Goal: Unclear

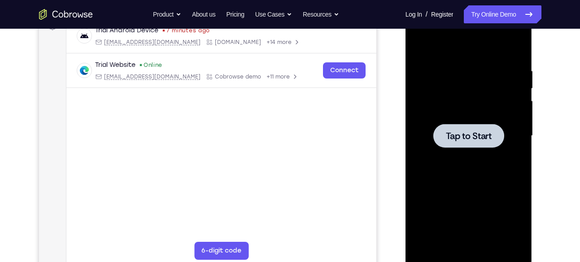
scroll to position [146, 0]
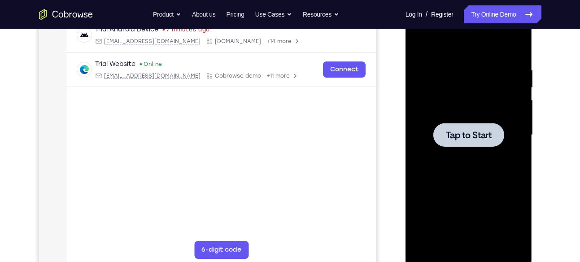
click at [483, 65] on div at bounding box center [468, 134] width 113 height 251
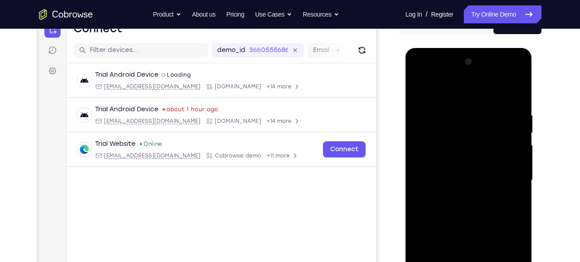
scroll to position [162, 0]
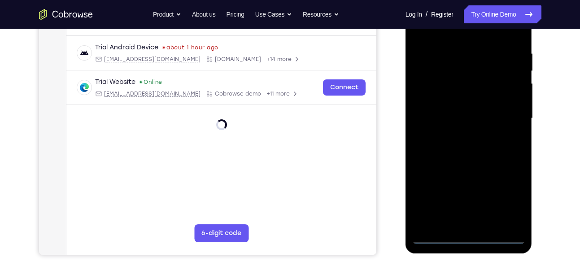
click at [435, 240] on div at bounding box center [468, 118] width 113 height 251
click at [442, 234] on div at bounding box center [468, 118] width 113 height 251
click at [500, 202] on div at bounding box center [468, 118] width 113 height 251
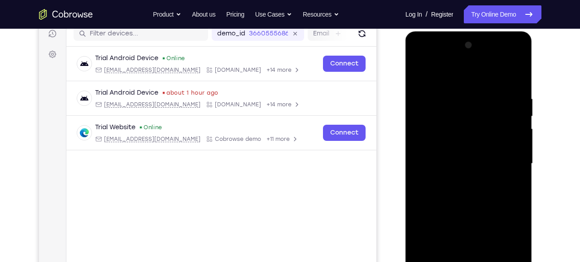
scroll to position [116, 0]
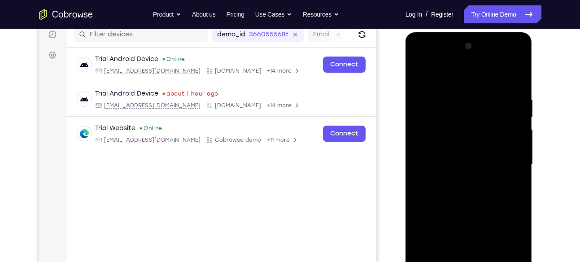
click at [415, 56] on div at bounding box center [468, 164] width 113 height 251
click at [506, 158] on div at bounding box center [468, 164] width 113 height 251
click at [459, 182] on div at bounding box center [468, 164] width 113 height 251
click at [465, 156] on div at bounding box center [468, 164] width 113 height 251
click at [450, 146] on div at bounding box center [468, 164] width 113 height 251
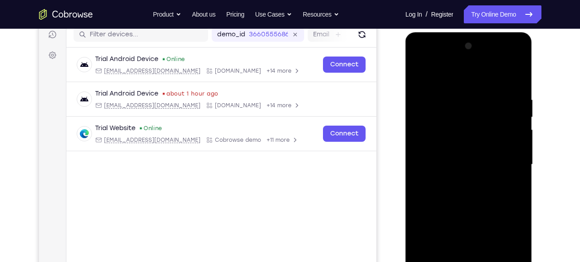
click at [438, 167] on div at bounding box center [468, 164] width 113 height 251
click at [451, 194] on div at bounding box center [468, 164] width 113 height 251
click at [516, 82] on div at bounding box center [468, 164] width 113 height 251
drag, startPoint x: 498, startPoint y: 164, endPoint x: 484, endPoint y: 100, distance: 64.7
click at [484, 100] on div at bounding box center [468, 164] width 113 height 251
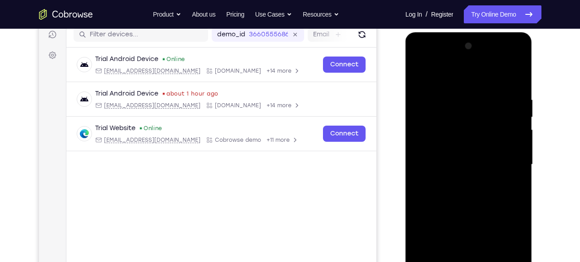
click at [517, 99] on div at bounding box center [468, 164] width 113 height 251
drag, startPoint x: 485, startPoint y: 124, endPoint x: 494, endPoint y: 248, distance: 124.5
click at [494, 248] on div at bounding box center [468, 164] width 113 height 251
click at [446, 82] on div at bounding box center [468, 164] width 113 height 251
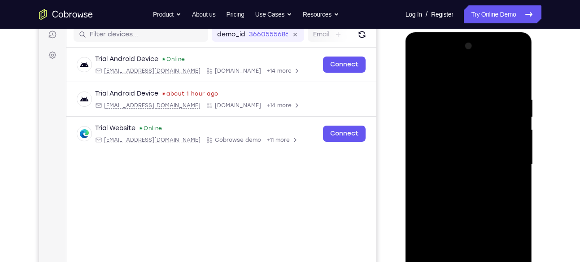
click at [510, 148] on div at bounding box center [468, 164] width 113 height 251
click at [511, 155] on div at bounding box center [468, 164] width 113 height 251
drag, startPoint x: 511, startPoint y: 155, endPoint x: 451, endPoint y: 177, distance: 63.8
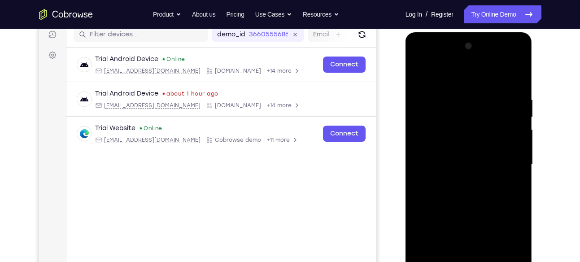
click at [451, 177] on div at bounding box center [468, 164] width 113 height 251
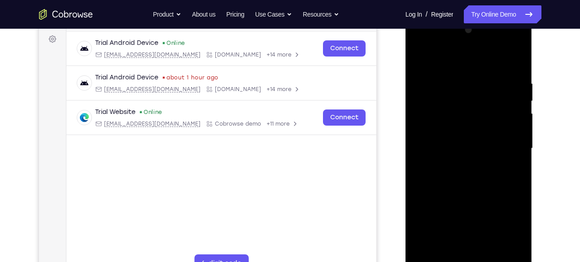
scroll to position [132, 0]
drag, startPoint x: 507, startPoint y: 130, endPoint x: 407, endPoint y: 155, distance: 103.2
click at [407, 155] on div at bounding box center [468, 150] width 127 height 267
click at [521, 139] on div at bounding box center [468, 148] width 113 height 251
click at [516, 142] on div at bounding box center [468, 148] width 113 height 251
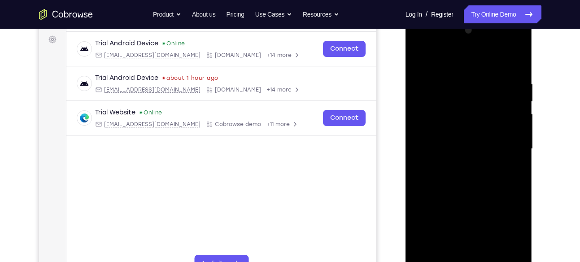
click at [516, 142] on div at bounding box center [468, 148] width 113 height 251
click at [515, 59] on div at bounding box center [468, 148] width 113 height 251
drag, startPoint x: 481, startPoint y: 147, endPoint x: 465, endPoint y: 70, distance: 77.9
click at [465, 70] on div at bounding box center [468, 148] width 113 height 251
drag, startPoint x: 474, startPoint y: 186, endPoint x: 451, endPoint y: 43, distance: 144.8
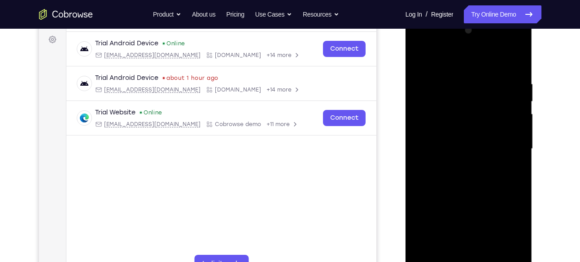
click at [451, 43] on div at bounding box center [468, 148] width 113 height 251
drag, startPoint x: 456, startPoint y: 160, endPoint x: 460, endPoint y: 19, distance: 141.7
click at [460, 19] on div at bounding box center [468, 150] width 127 height 267
drag, startPoint x: 496, startPoint y: 216, endPoint x: 474, endPoint y: 95, distance: 122.6
click at [474, 95] on div at bounding box center [468, 148] width 113 height 251
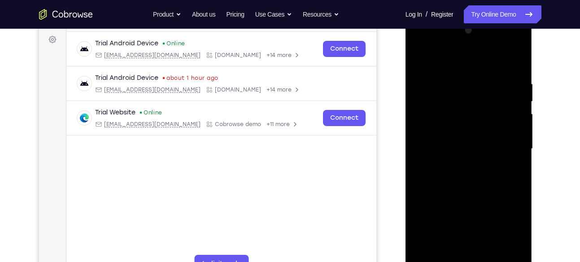
drag, startPoint x: 487, startPoint y: 179, endPoint x: 476, endPoint y: 104, distance: 75.7
click at [476, 104] on div at bounding box center [468, 148] width 113 height 251
click at [518, 118] on div at bounding box center [468, 148] width 113 height 251
drag, startPoint x: 484, startPoint y: 199, endPoint x: 457, endPoint y: 31, distance: 170.2
click at [457, 31] on div at bounding box center [468, 148] width 113 height 251
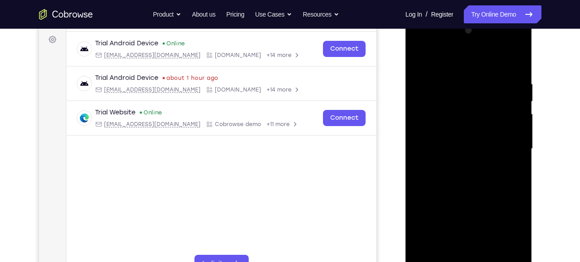
drag, startPoint x: 477, startPoint y: 177, endPoint x: 453, endPoint y: 140, distance: 44.8
click at [453, 140] on div at bounding box center [468, 148] width 113 height 251
drag, startPoint x: 486, startPoint y: 169, endPoint x: 474, endPoint y: 107, distance: 63.1
click at [474, 107] on div at bounding box center [468, 148] width 113 height 251
drag, startPoint x: 485, startPoint y: 212, endPoint x: 469, endPoint y: 124, distance: 89.2
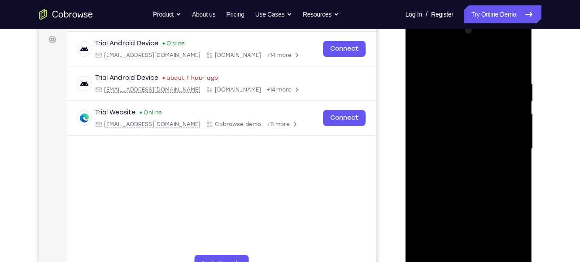
click at [469, 124] on div at bounding box center [468, 148] width 113 height 251
drag, startPoint x: 428, startPoint y: 219, endPoint x: 473, endPoint y: 63, distance: 162.4
click at [473, 63] on div at bounding box center [468, 148] width 113 height 251
drag, startPoint x: 471, startPoint y: 200, endPoint x: 480, endPoint y: 34, distance: 167.0
click at [480, 34] on div at bounding box center [468, 148] width 113 height 251
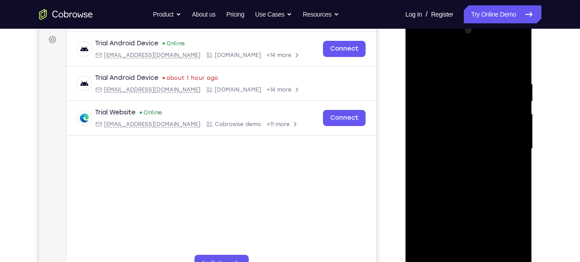
drag, startPoint x: 505, startPoint y: 95, endPoint x: 500, endPoint y: 141, distance: 46.0
click at [500, 141] on div at bounding box center [468, 148] width 113 height 251
drag, startPoint x: 476, startPoint y: 193, endPoint x: 485, endPoint y: 97, distance: 96.4
click at [485, 97] on div at bounding box center [468, 148] width 113 height 251
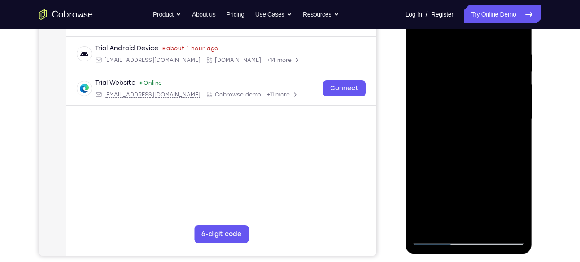
scroll to position [160, 0]
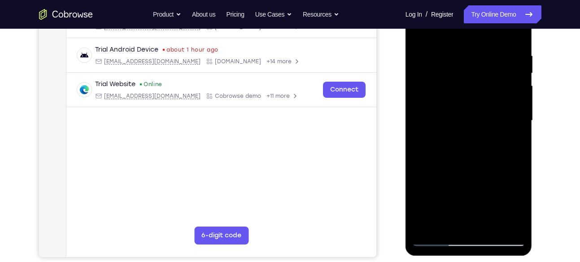
drag, startPoint x: 463, startPoint y: 188, endPoint x: 497, endPoint y: 61, distance: 131.5
click at [497, 61] on div at bounding box center [468, 120] width 113 height 251
click at [487, 227] on div at bounding box center [468, 120] width 113 height 251
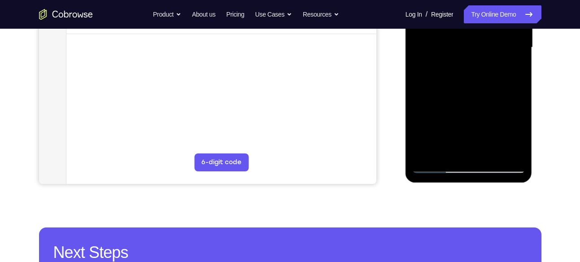
scroll to position [204, 0]
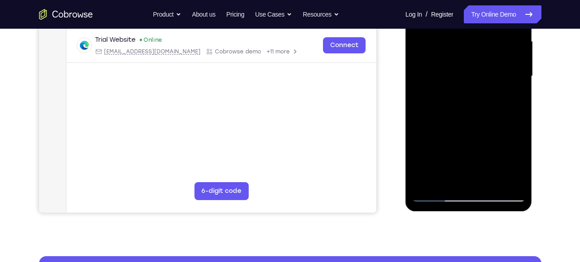
click at [466, 127] on div at bounding box center [468, 76] width 113 height 251
click at [476, 78] on div at bounding box center [468, 76] width 113 height 251
drag, startPoint x: 476, startPoint y: 135, endPoint x: 482, endPoint y: 98, distance: 37.8
click at [482, 98] on div at bounding box center [468, 76] width 113 height 251
click at [442, 173] on div at bounding box center [468, 76] width 113 height 251
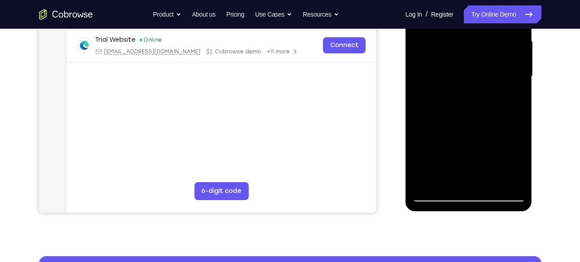
click at [517, 164] on div at bounding box center [468, 76] width 113 height 251
click at [472, 133] on div at bounding box center [468, 76] width 113 height 251
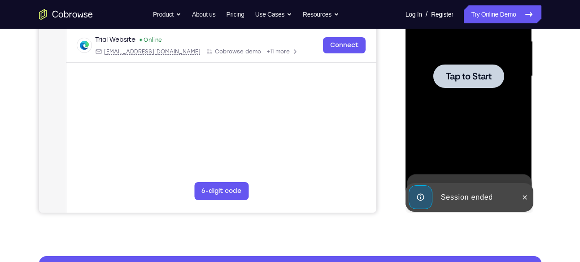
click at [500, 126] on div at bounding box center [468, 76] width 113 height 251
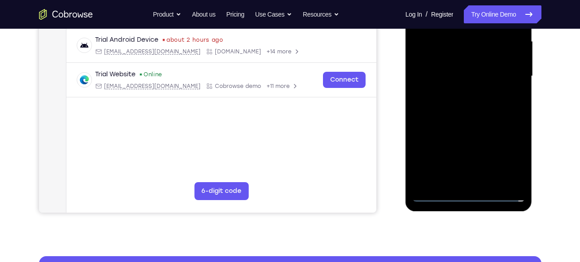
click at [464, 193] on div at bounding box center [468, 76] width 113 height 251
click at [502, 163] on div at bounding box center [468, 76] width 113 height 251
click at [463, 195] on div at bounding box center [468, 76] width 113 height 251
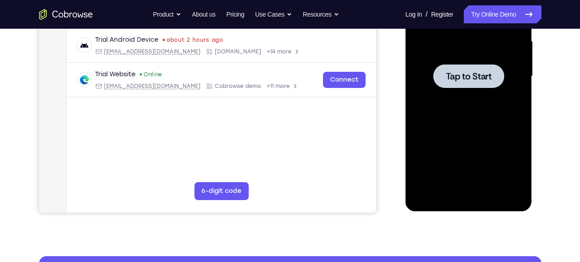
scroll to position [193, 0]
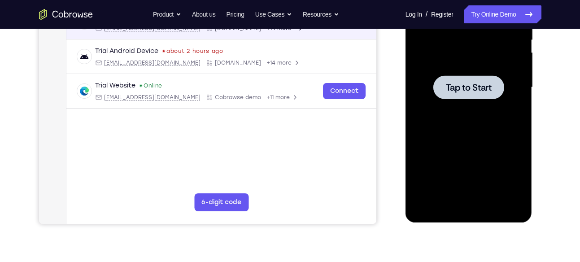
click at [373, 38] on div "Trial Android Device 7 minutes ago [EMAIL_ADDRESS][DOMAIN_NAME] [DOMAIN_NAME] +…" at bounding box center [221, 22] width 310 height 35
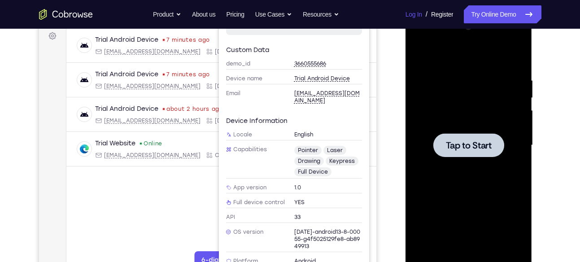
scroll to position [135, 0]
